Goal: Task Accomplishment & Management: Manage account settings

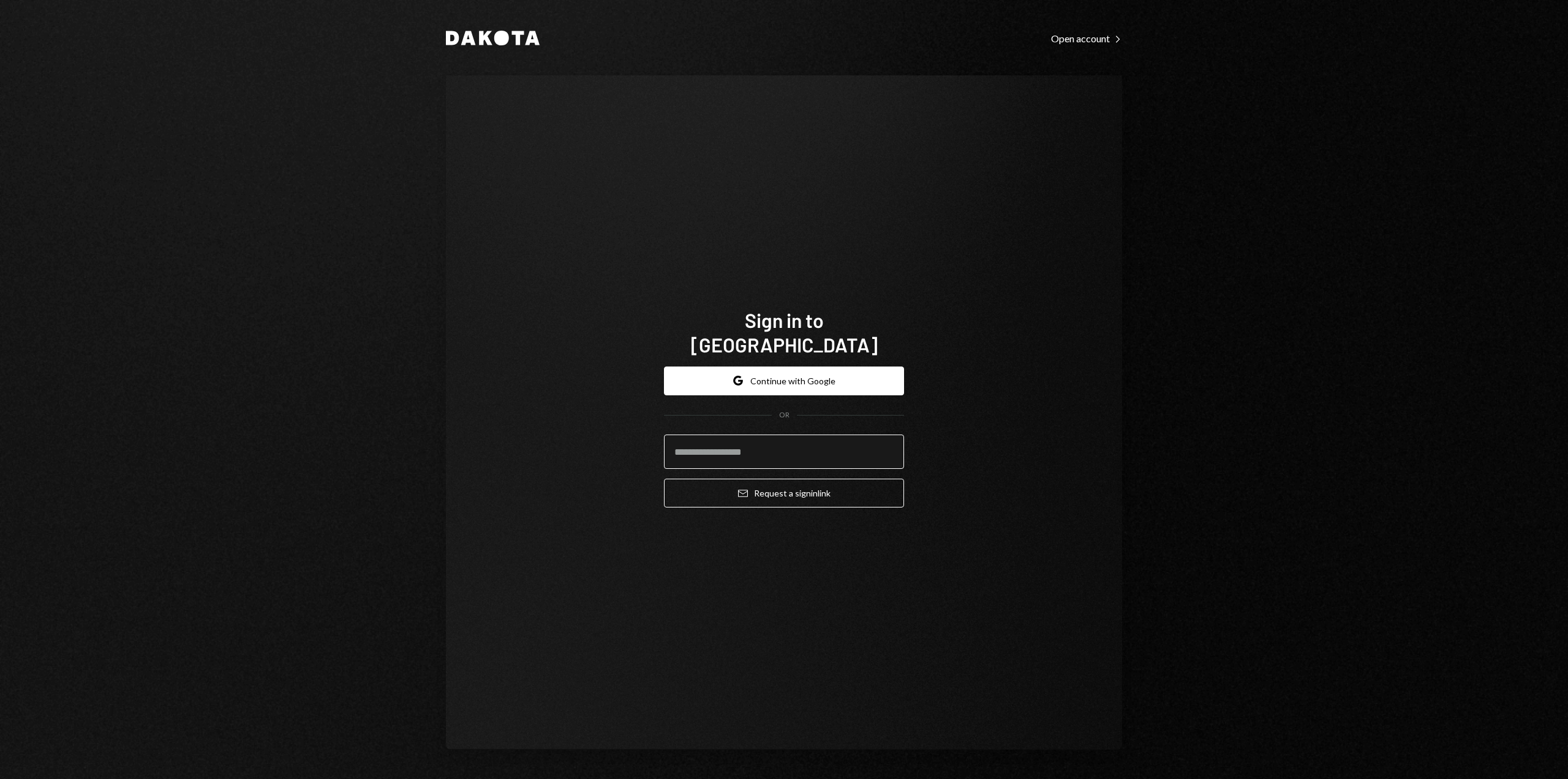
click at [707, 438] on input "email" at bounding box center [784, 451] width 240 height 34
type input "**********"
click at [738, 488] on icon "Email" at bounding box center [743, 493] width 10 height 10
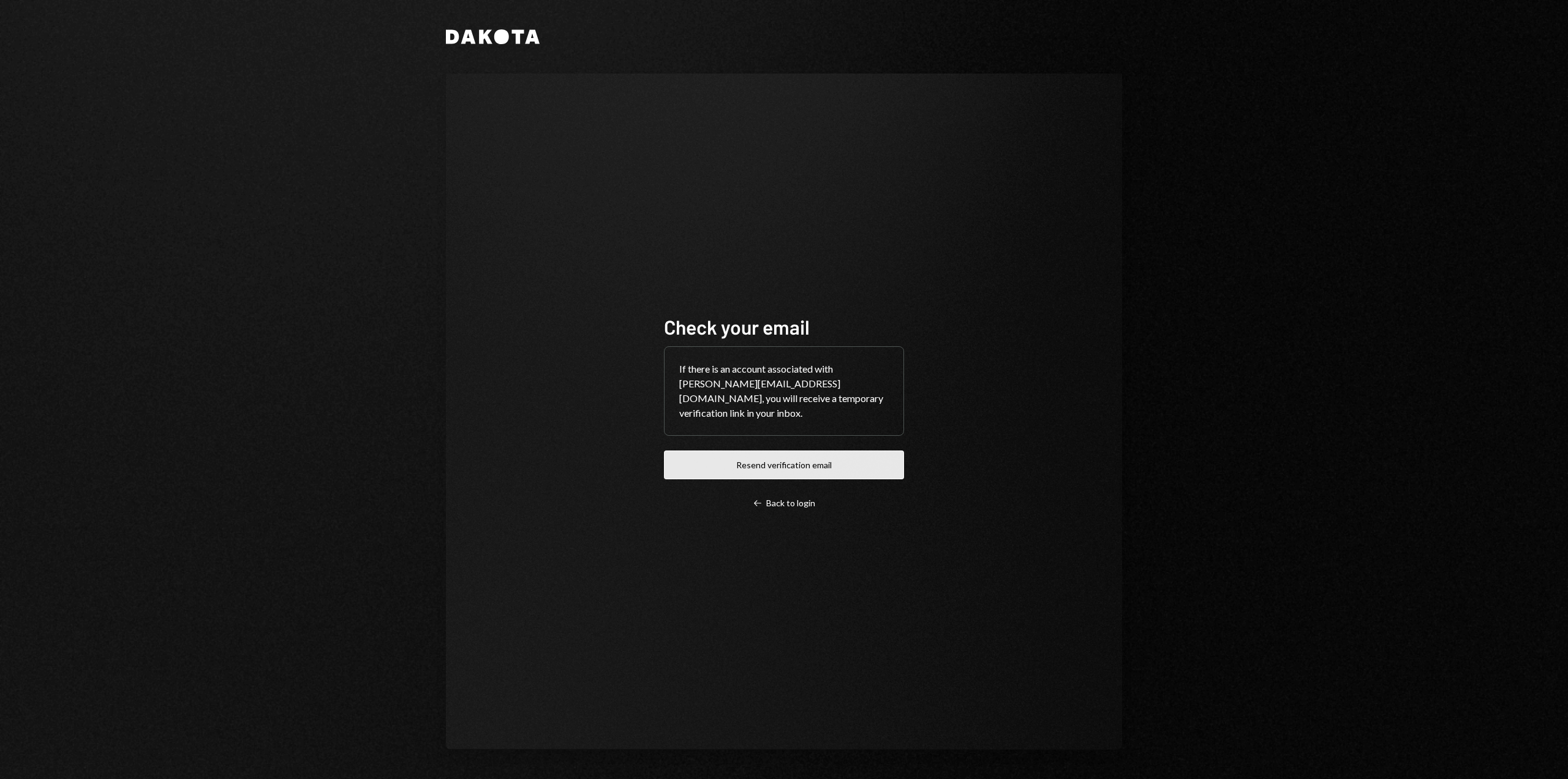
click at [785, 463] on button "Resend verification email" at bounding box center [784, 465] width 240 height 29
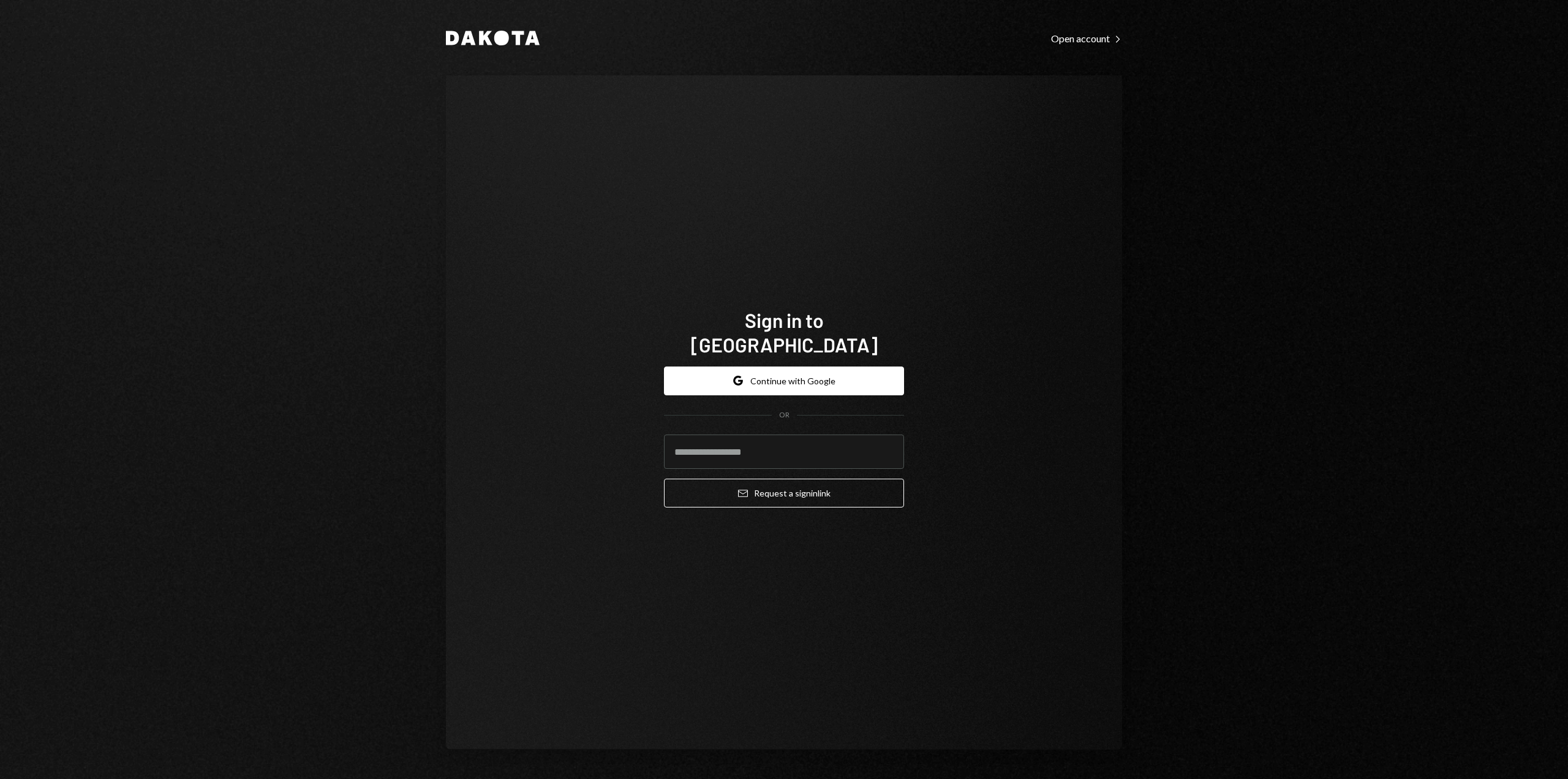
click at [1270, 301] on div "Dakota Open account Right Caret Sign in to Dakota Google Continue with Google O…" at bounding box center [784, 390] width 1568 height 779
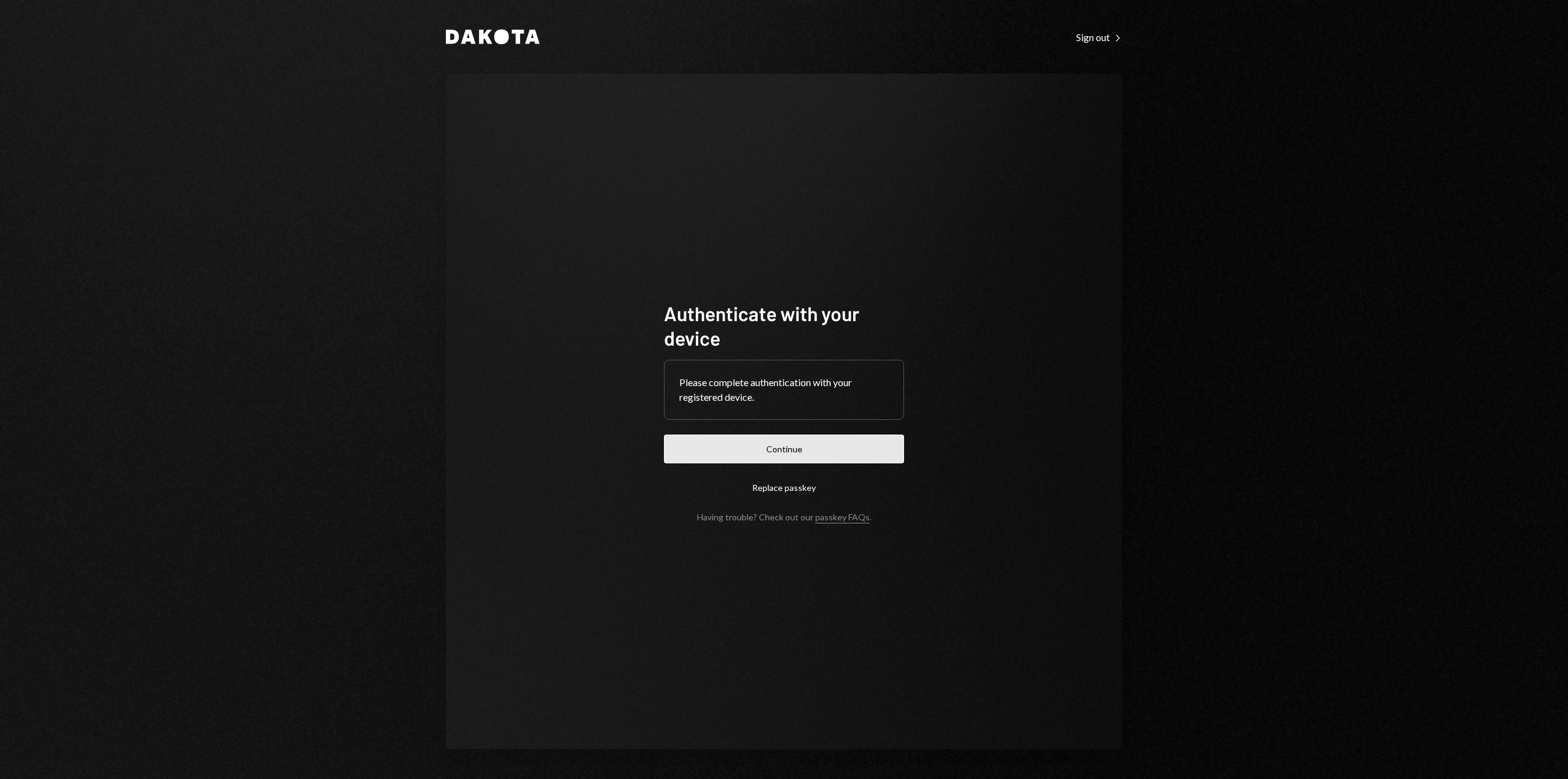
click at [800, 452] on button "Continue" at bounding box center [784, 449] width 240 height 29
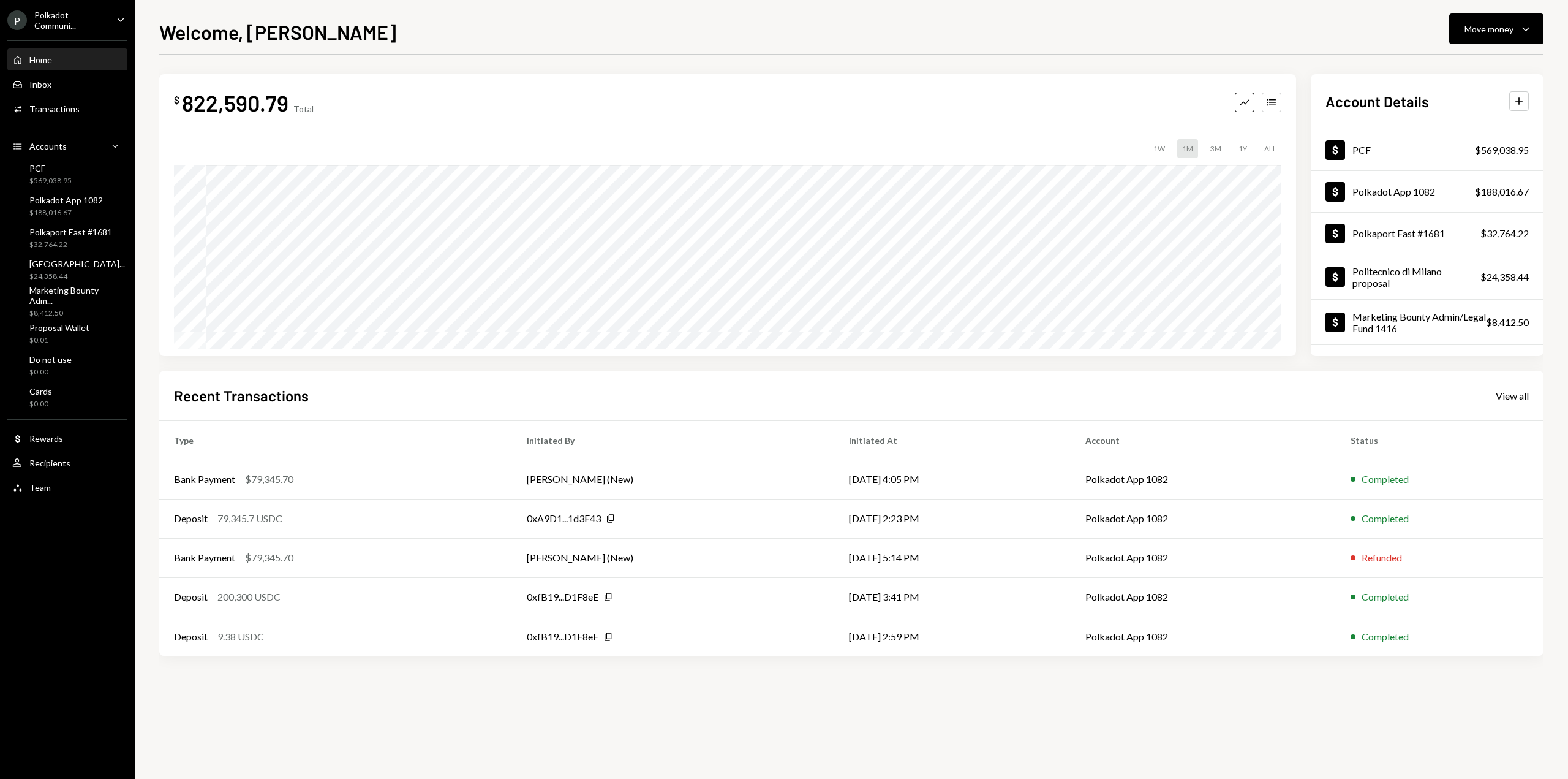
click at [84, 19] on div "Polkadot Communi..." at bounding box center [70, 20] width 73 height 21
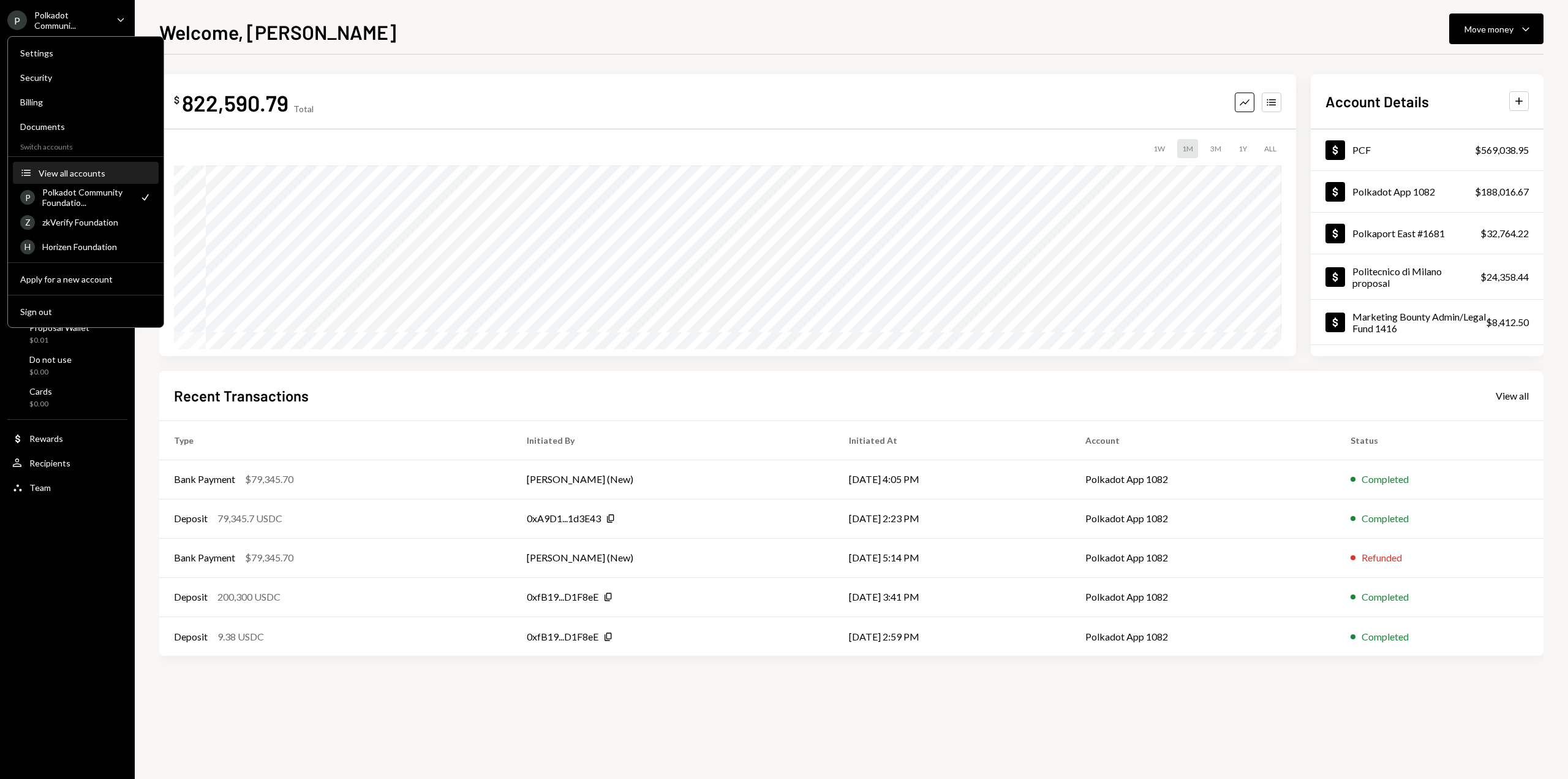
click at [58, 175] on div "View all accounts" at bounding box center [94, 173] width 112 height 10
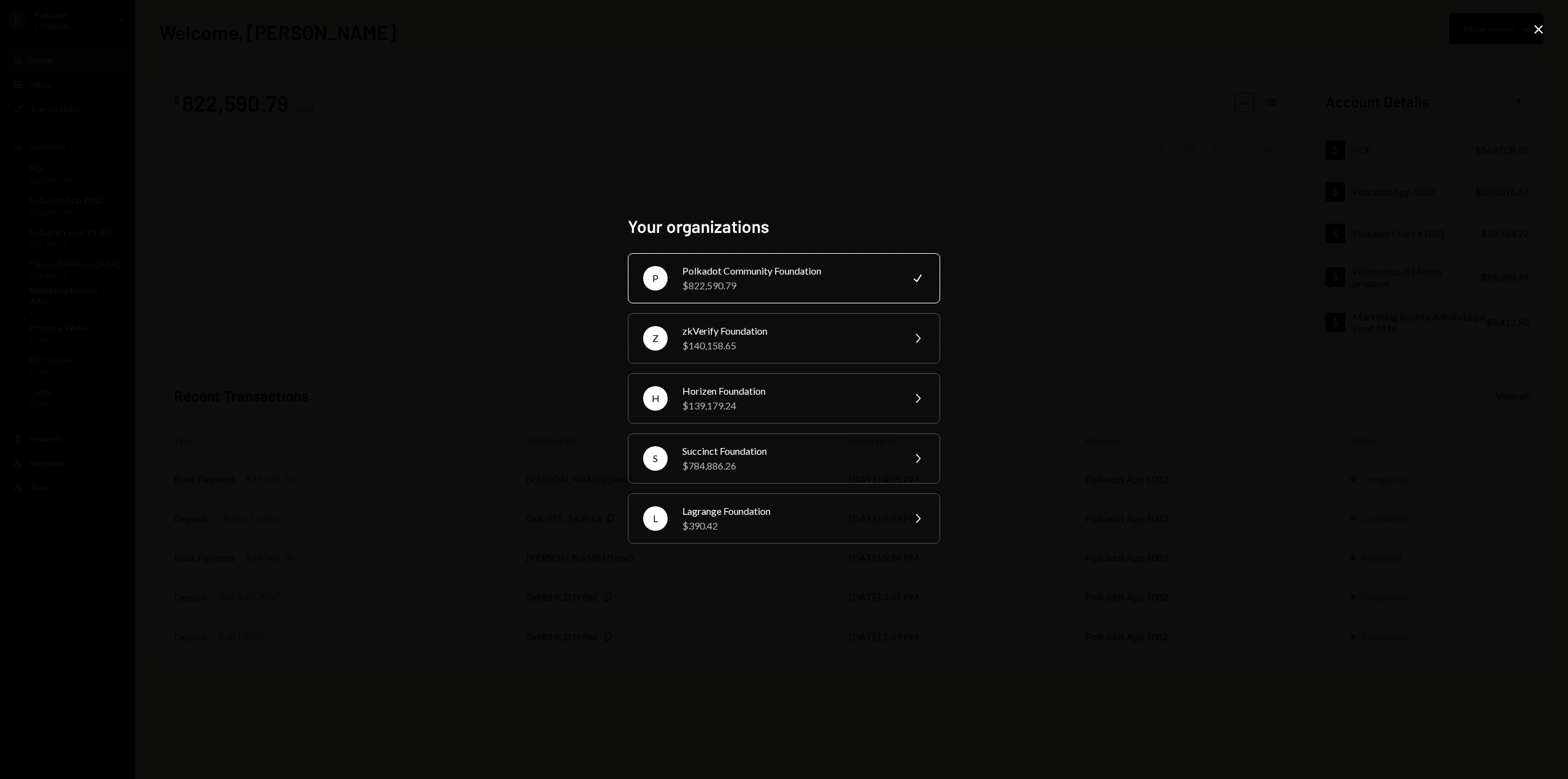
click at [1108, 501] on div "Your organizations P Polkadot Community Foundation $822,590.79 Check Z zkVerify…" at bounding box center [784, 390] width 1568 height 779
click at [969, 159] on div "Your organizations P Polkadot Community Foundation $822,590.79 Check Z zkVerify…" at bounding box center [784, 390] width 1568 height 779
